Goal: Task Accomplishment & Management: Manage account settings

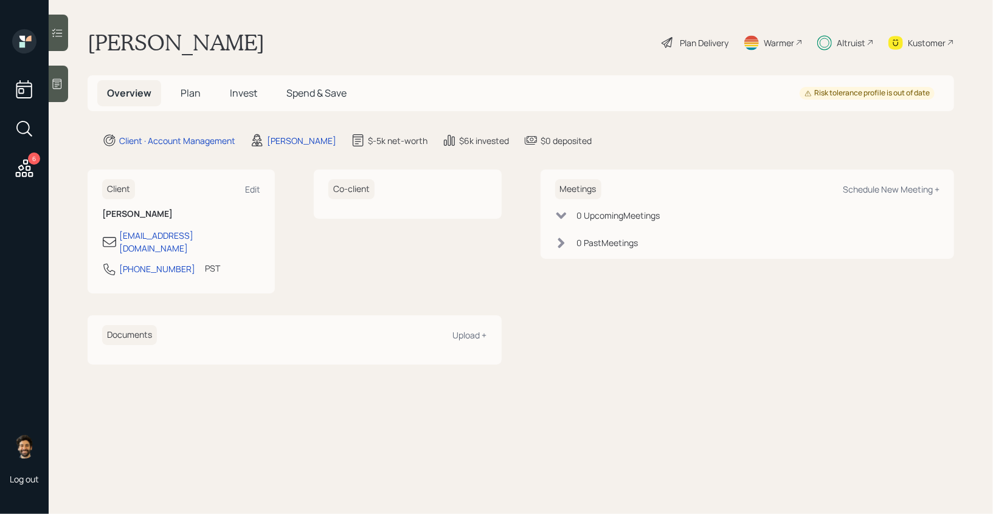
click at [242, 99] on span "Invest" at bounding box center [243, 92] width 27 height 13
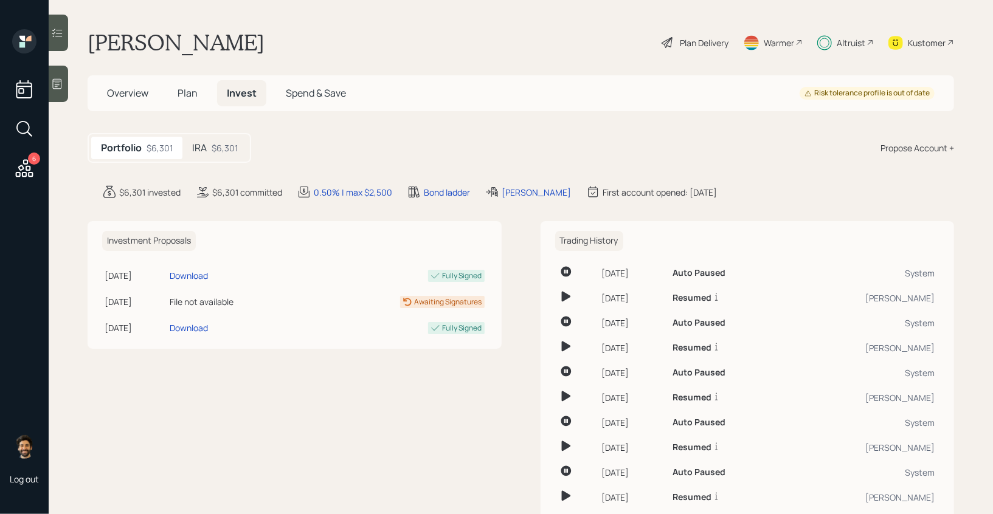
click at [226, 147] on div "$6,301" at bounding box center [225, 148] width 26 height 13
